Goal: Find specific page/section: Find specific page/section

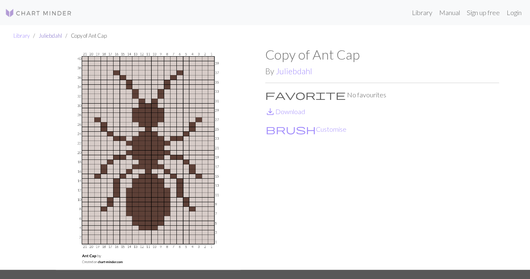
click at [47, 33] on link "Juliebdahl" at bounding box center [50, 35] width 23 height 7
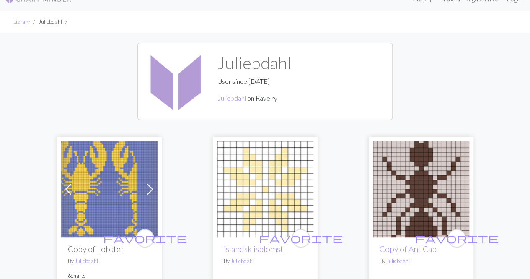
scroll to position [13, 0]
click at [22, 23] on link "Library" at bounding box center [21, 22] width 16 height 7
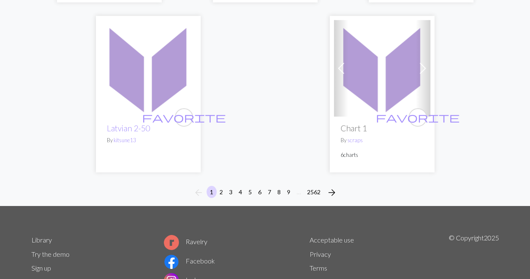
scroll to position [2915, 0]
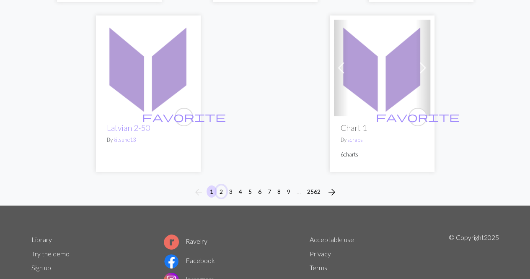
click at [223, 185] on button "2" at bounding box center [221, 191] width 10 height 12
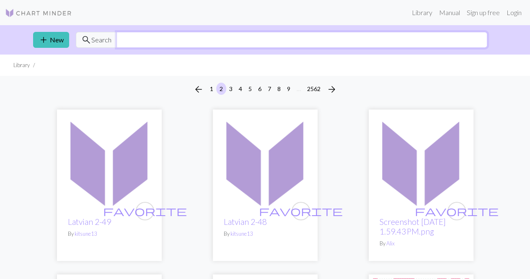
click at [217, 42] on input "text" at bounding box center [301, 40] width 371 height 16
type input "spooky"
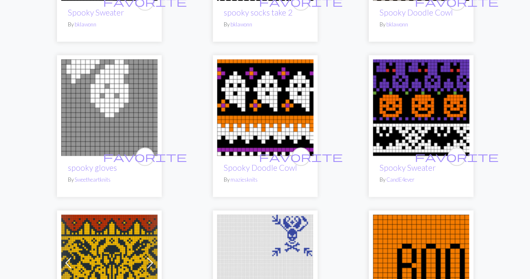
scroll to position [2550, 0]
